Goal: Information Seeking & Learning: Understand process/instructions

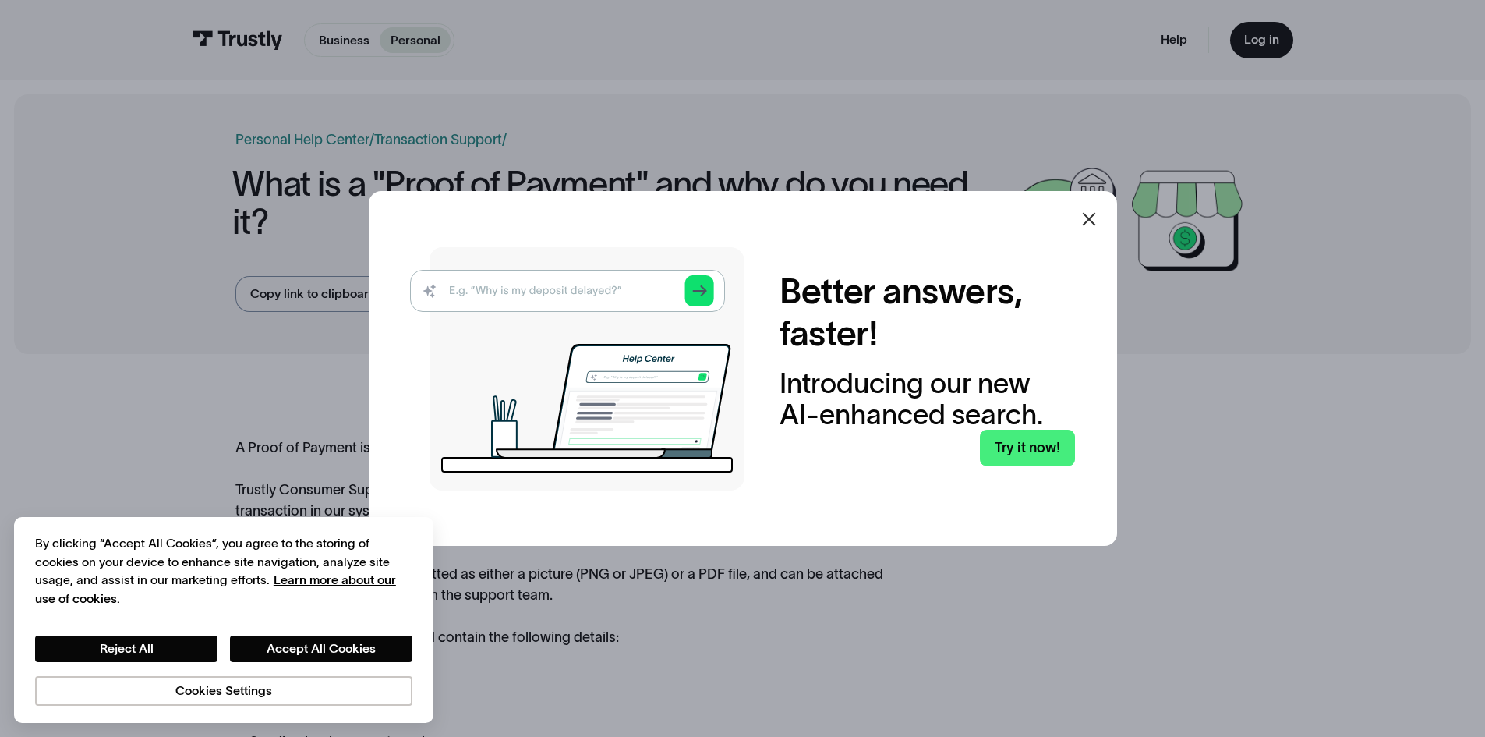
click at [1381, 247] on div at bounding box center [742, 368] width 1485 height 737
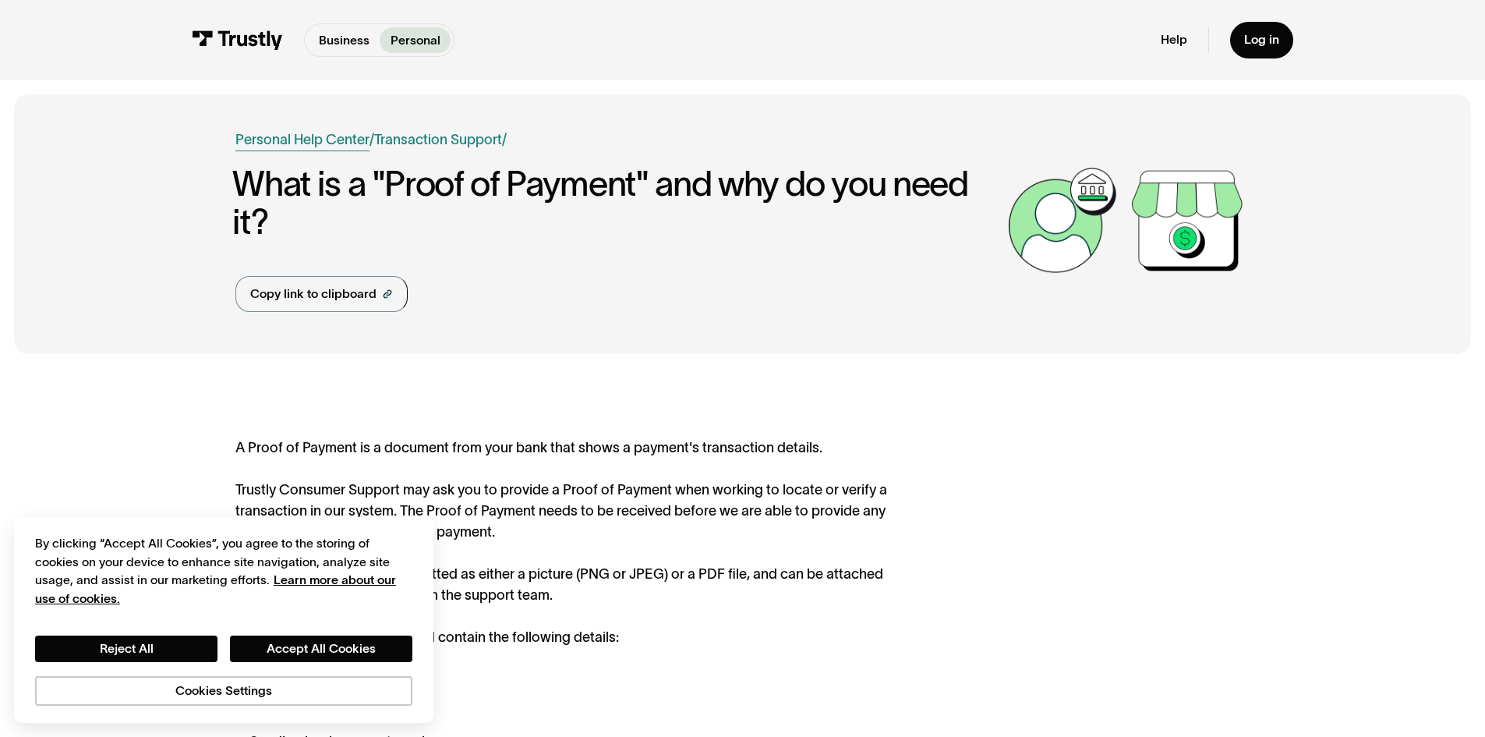
click at [313, 138] on link "Personal Help Center" at bounding box center [302, 139] width 134 height 21
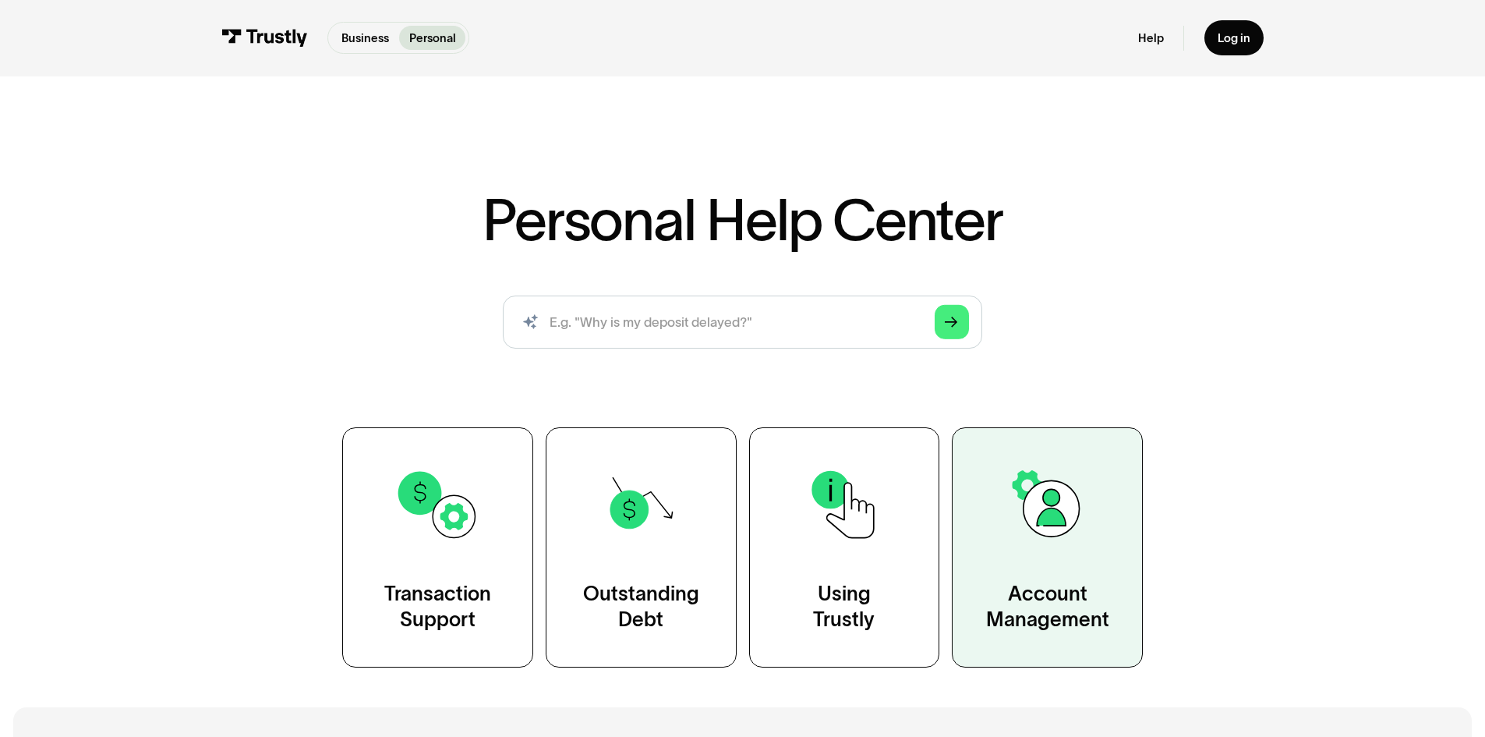
click at [1046, 553] on link "Account Management" at bounding box center [1047, 546] width 191 height 239
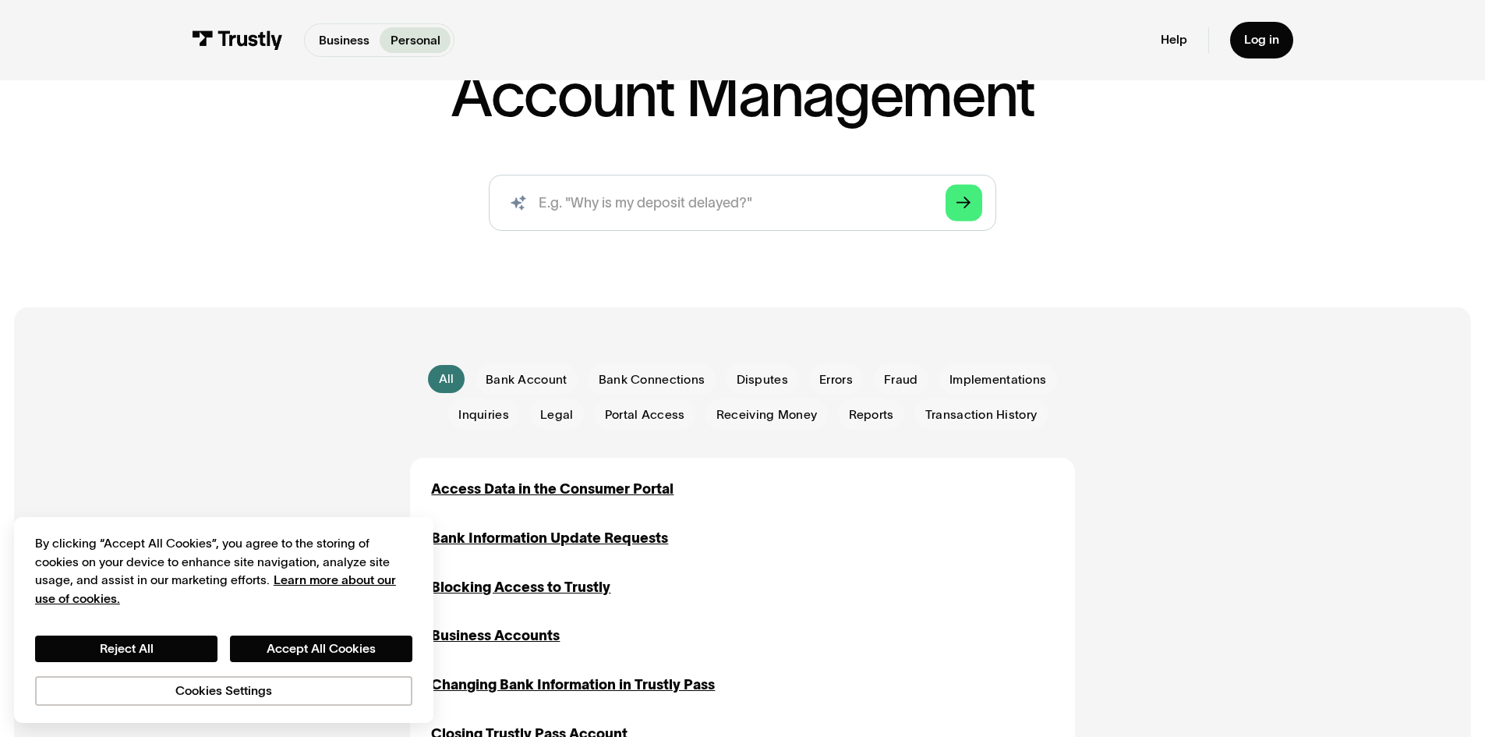
scroll to position [156, 0]
click at [598, 490] on div "Access Data in the Consumer Portal" at bounding box center [552, 488] width 242 height 21
